Goal: Information Seeking & Learning: Learn about a topic

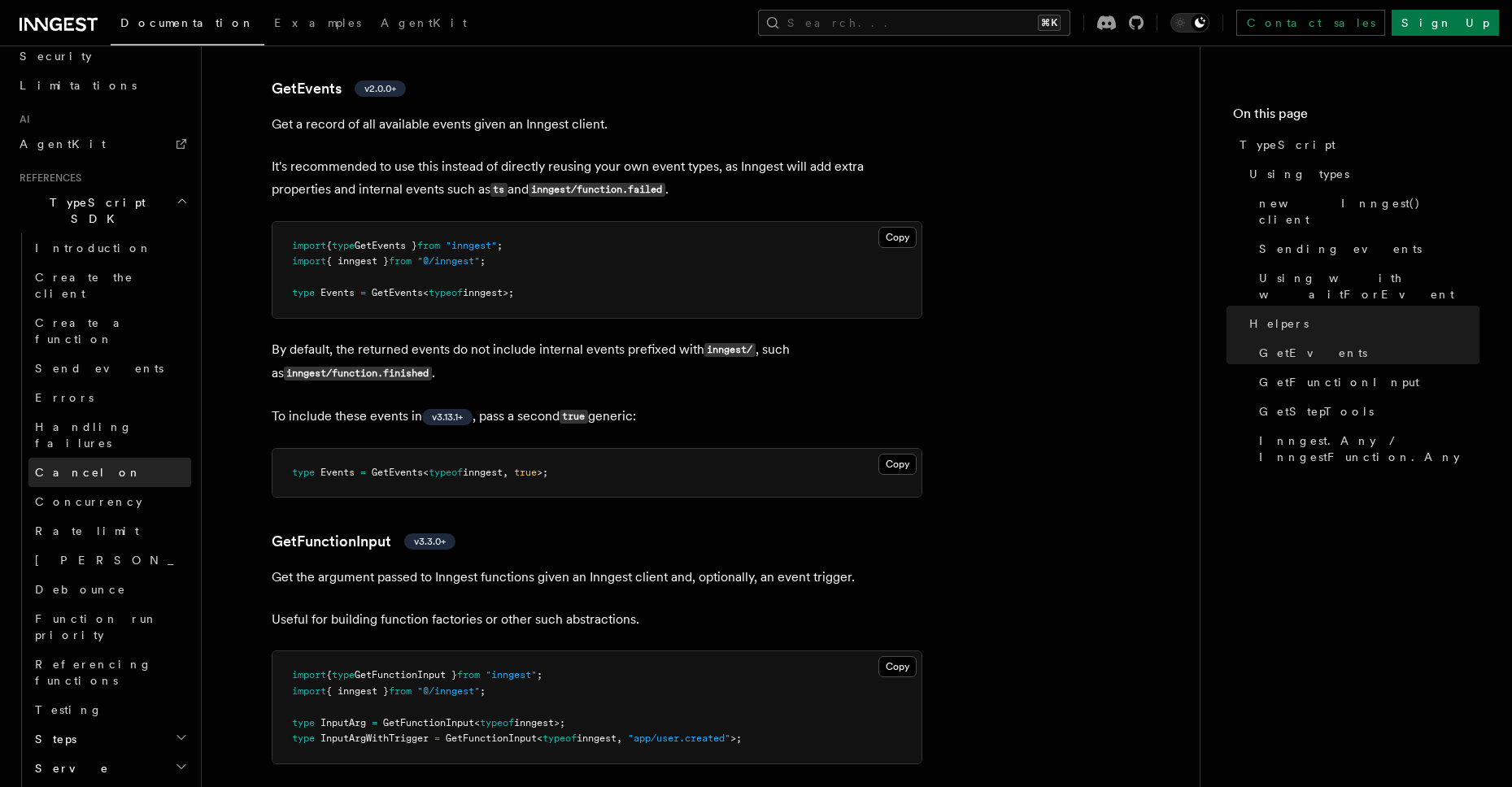
scroll to position [954, 0]
click at [138, 382] on link "Errors" at bounding box center [110, 397] width 162 height 29
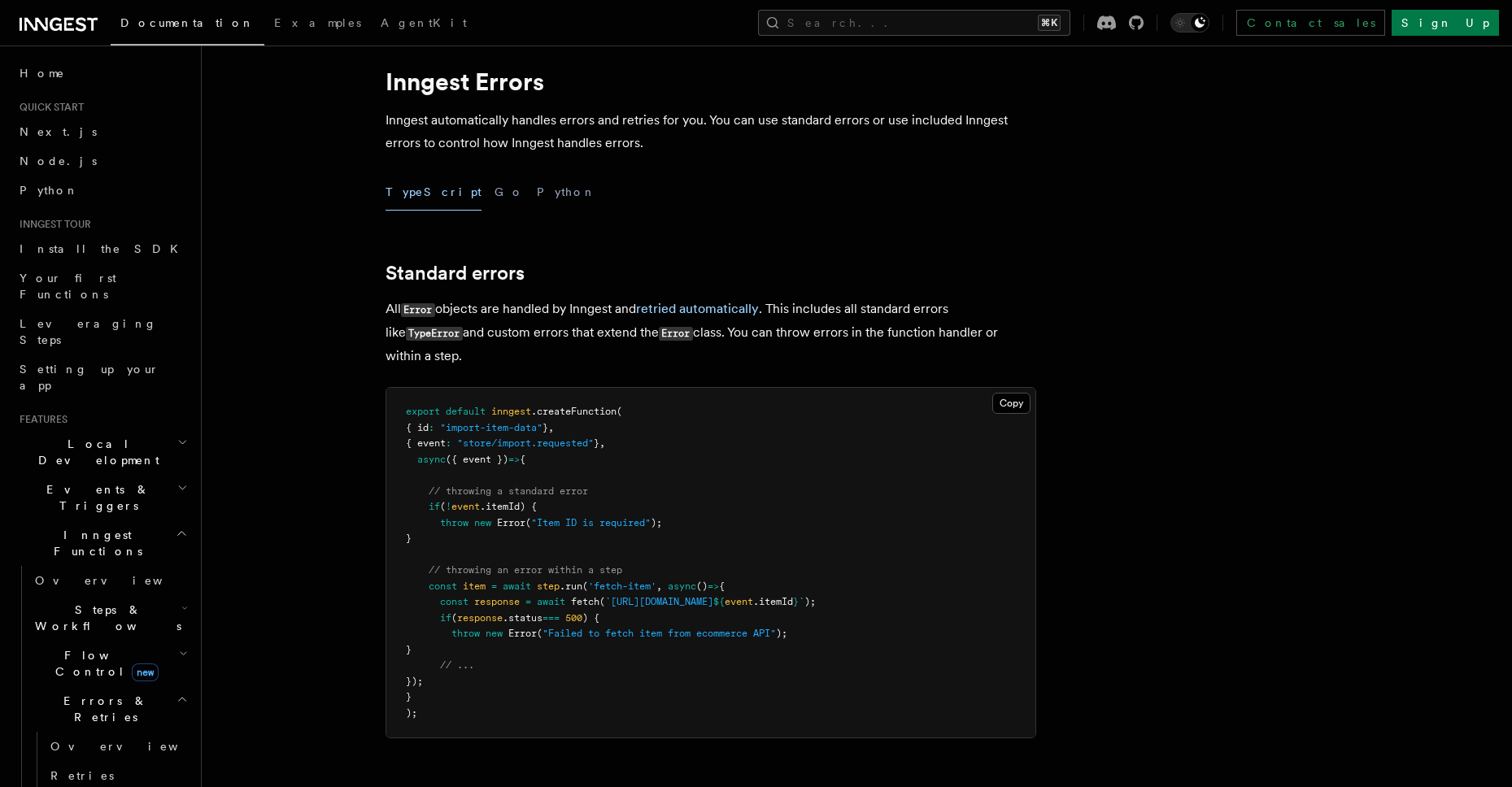
scroll to position [37, 0]
drag, startPoint x: 553, startPoint y: 314, endPoint x: 573, endPoint y: 313, distance: 20.0
click at [573, 313] on p "All Error objects are handled by Inngest and retried automatically . This inclu…" at bounding box center [710, 335] width 651 height 70
click at [554, 361] on p "All Error objects are handled by Inngest and retried automatically . This inclu…" at bounding box center [710, 335] width 651 height 70
drag, startPoint x: 558, startPoint y: 338, endPoint x: 566, endPoint y: 335, distance: 8.5
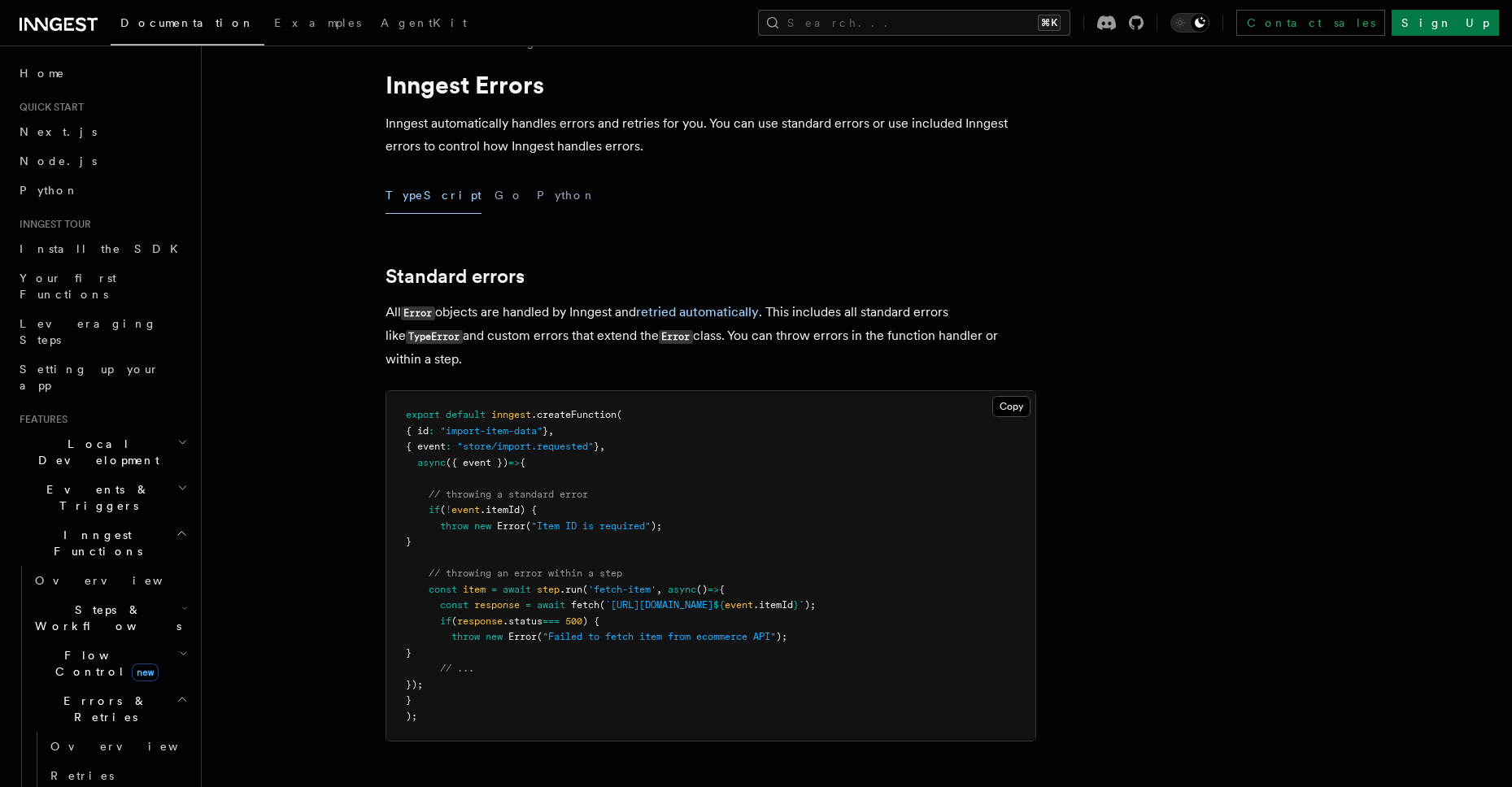
click at [558, 338] on p "All Error objects are handled by Inngest and retried automatically . This inclu…" at bounding box center [710, 335] width 651 height 70
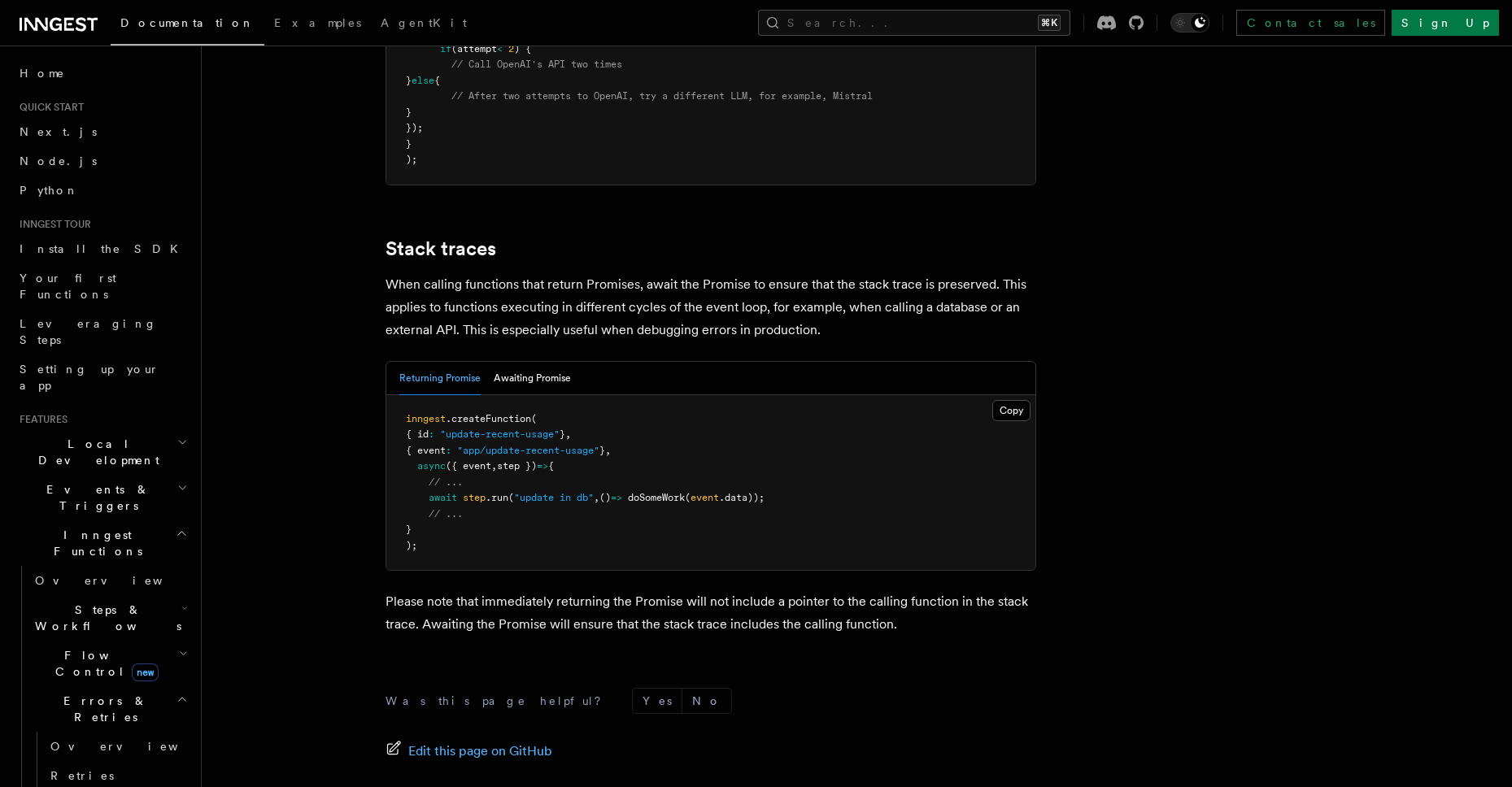
scroll to position [3468, 0]
